Goal: Information Seeking & Learning: Learn about a topic

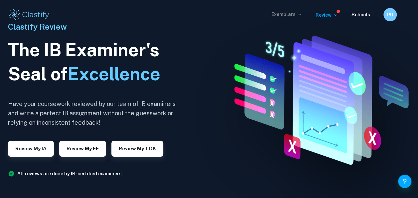
click at [277, 16] on p "Exemplars" at bounding box center [286, 14] width 31 height 7
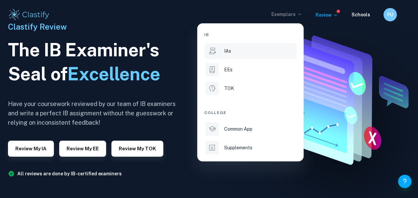
click at [243, 49] on div "IAs" at bounding box center [259, 50] width 71 height 7
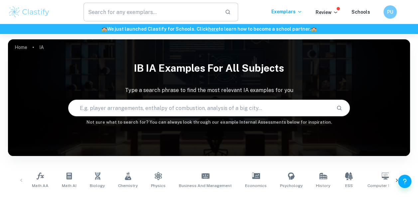
click at [156, 17] on input "text" at bounding box center [151, 12] width 136 height 19
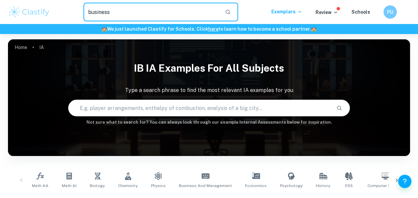
type input "business"
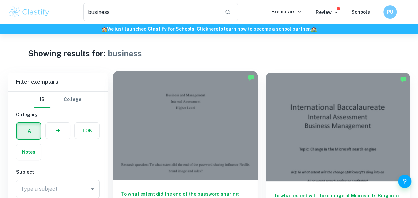
scroll to position [107, 0]
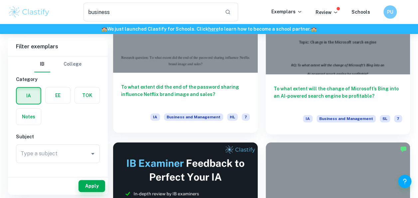
click at [192, 84] on h6 "To what extent did the end of the password sharing influence Netflix brand imag…" at bounding box center [185, 94] width 129 height 22
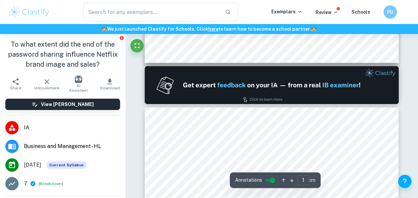
type input "2"
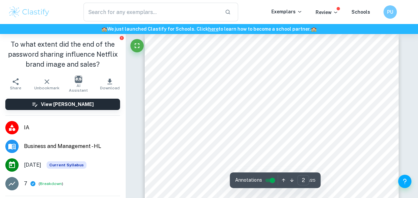
scroll to position [410, 0]
type input "business"
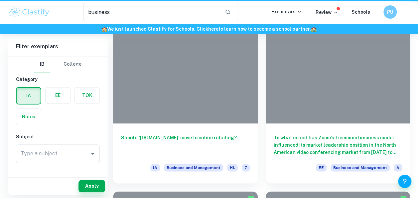
scroll to position [107, 0]
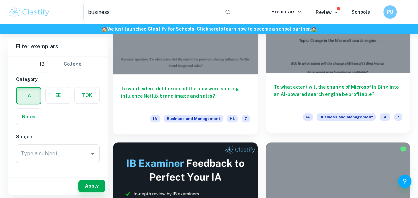
click at [357, 76] on div "To what extent will the change of Microsoft’s Bing into an AI-powered search en…" at bounding box center [338, 103] width 145 height 60
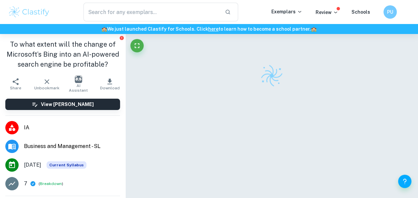
scroll to position [31, 0]
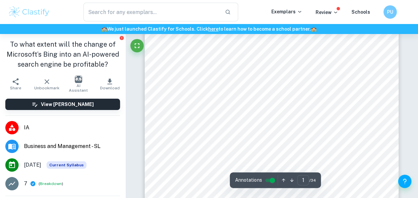
type input "2"
